Goal: Task Accomplishment & Management: Manage account settings

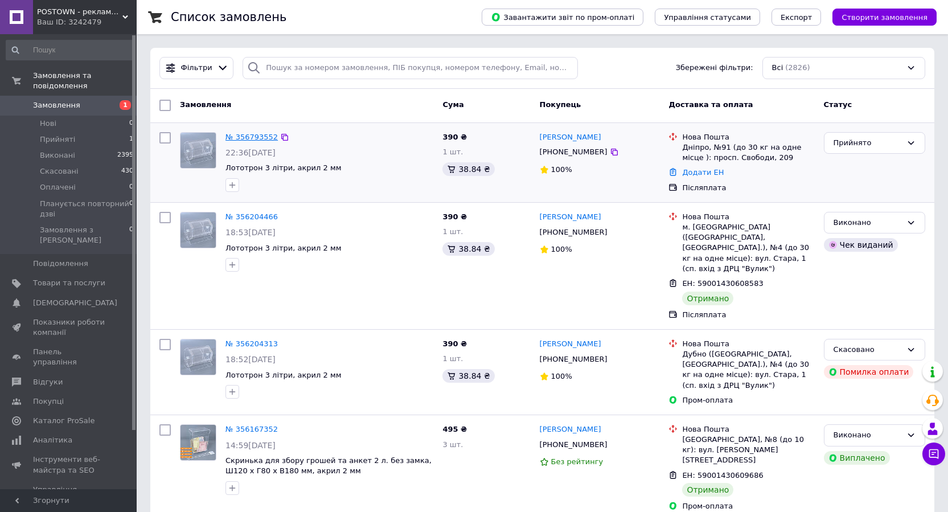
click at [236, 134] on link "№ 356793552" at bounding box center [252, 137] width 52 height 9
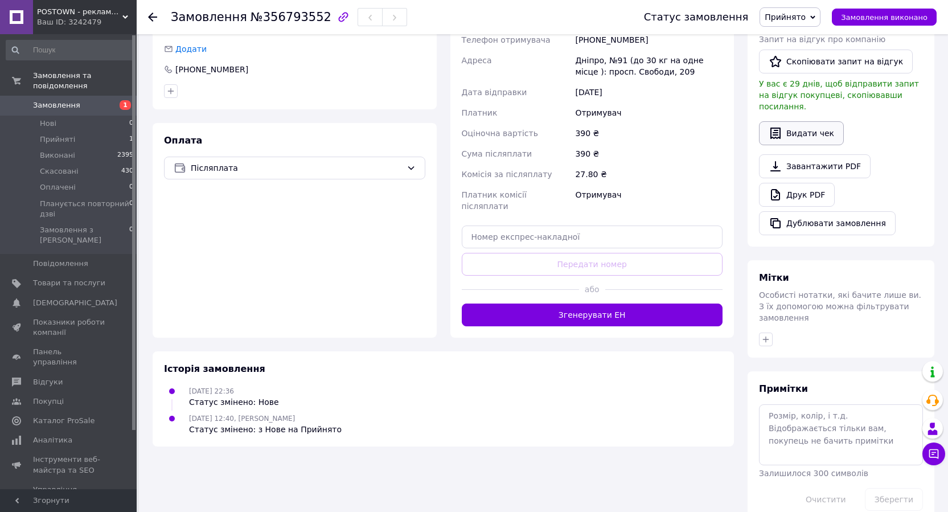
scroll to position [278, 0]
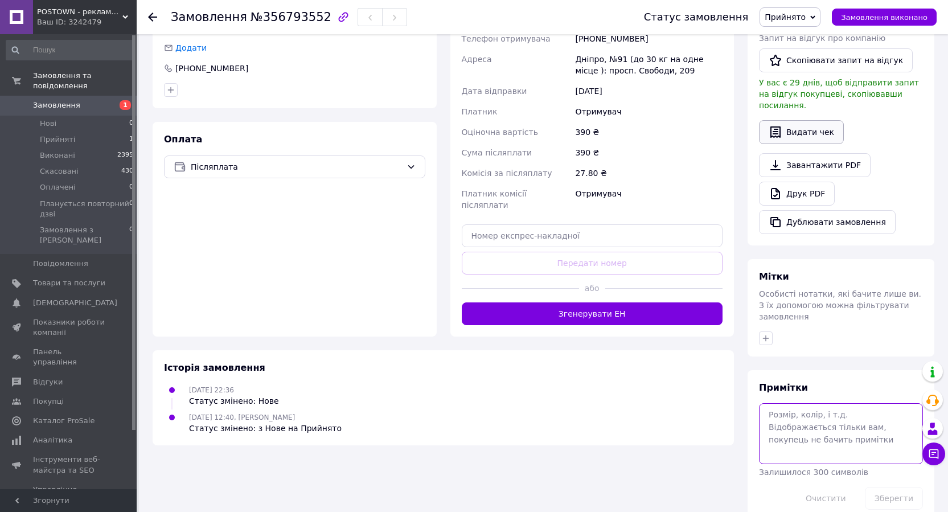
click at [827, 403] on textarea at bounding box center [841, 433] width 164 height 60
paste textarea "[URL][DOMAIN_NAME]"
type textarea "[URL][DOMAIN_NAME]"
click at [902, 487] on button "Зберегти" at bounding box center [894, 498] width 58 height 23
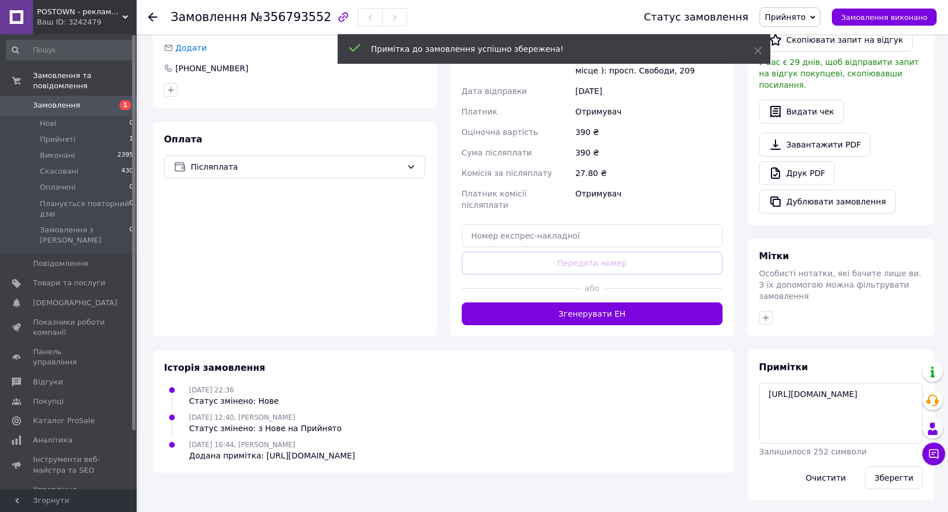
scroll to position [257, 0]
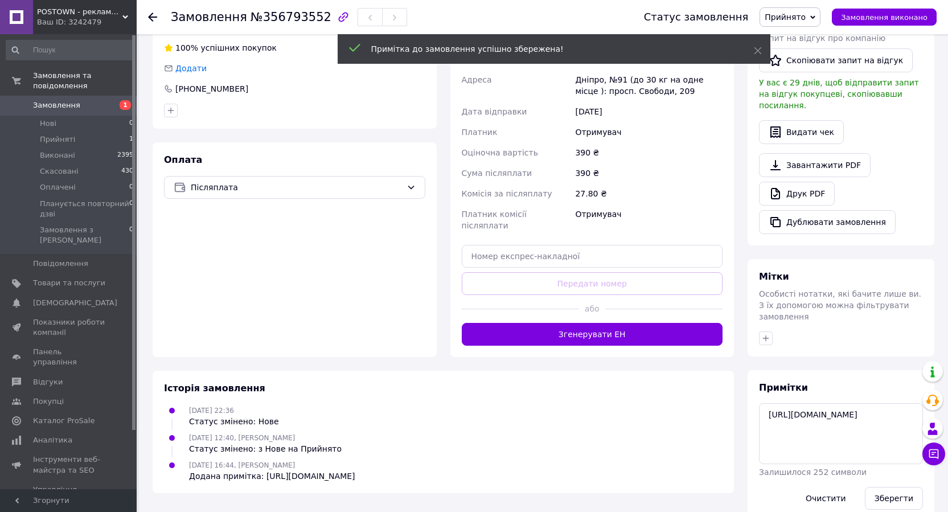
click at [77, 100] on span "Замовлення" at bounding box center [69, 105] width 72 height 10
